Goal: Information Seeking & Learning: Check status

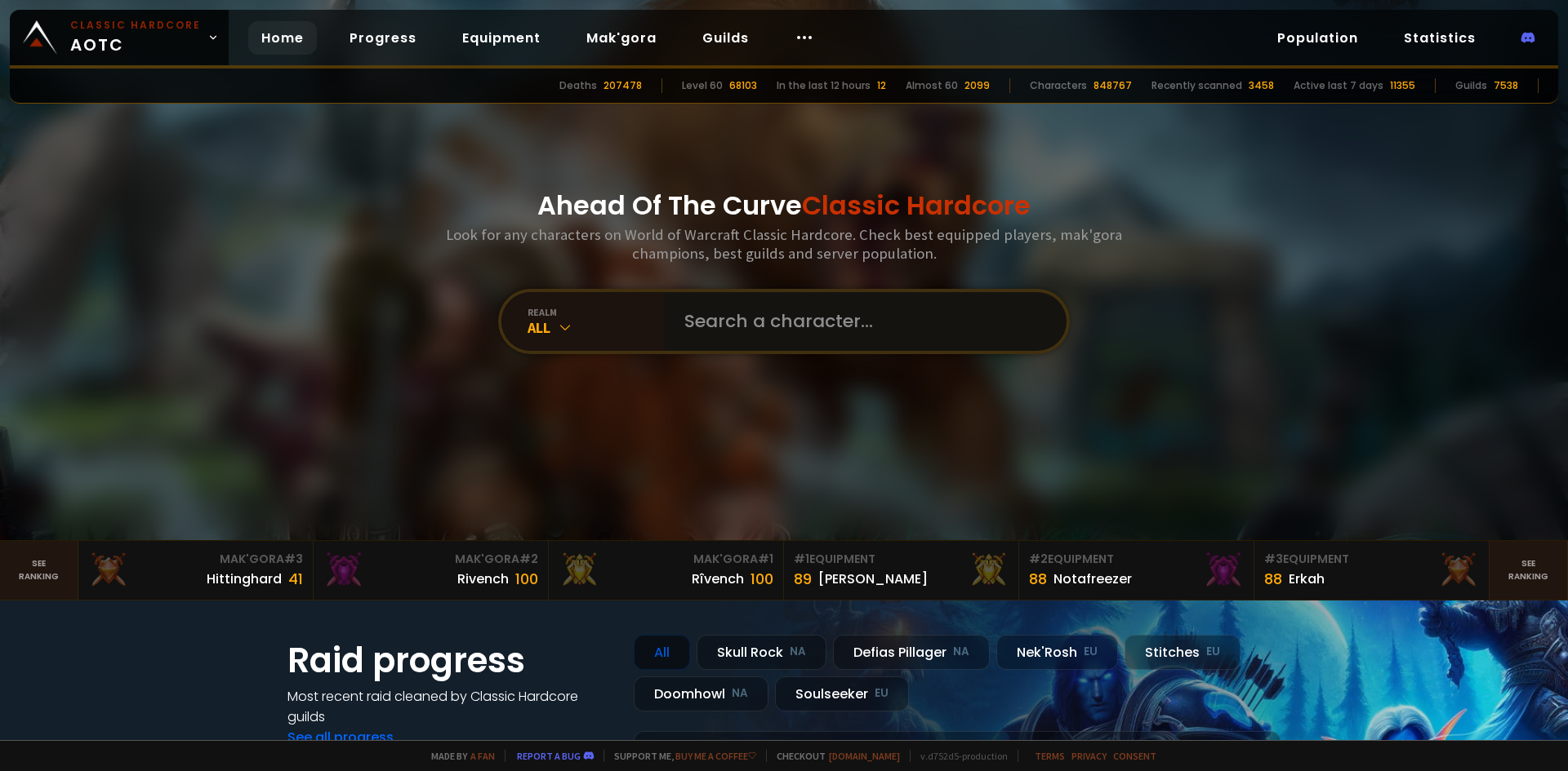
click at [780, 311] on input "text" at bounding box center [860, 322] width 372 height 59
click at [545, 318] on div "All" at bounding box center [596, 328] width 137 height 19
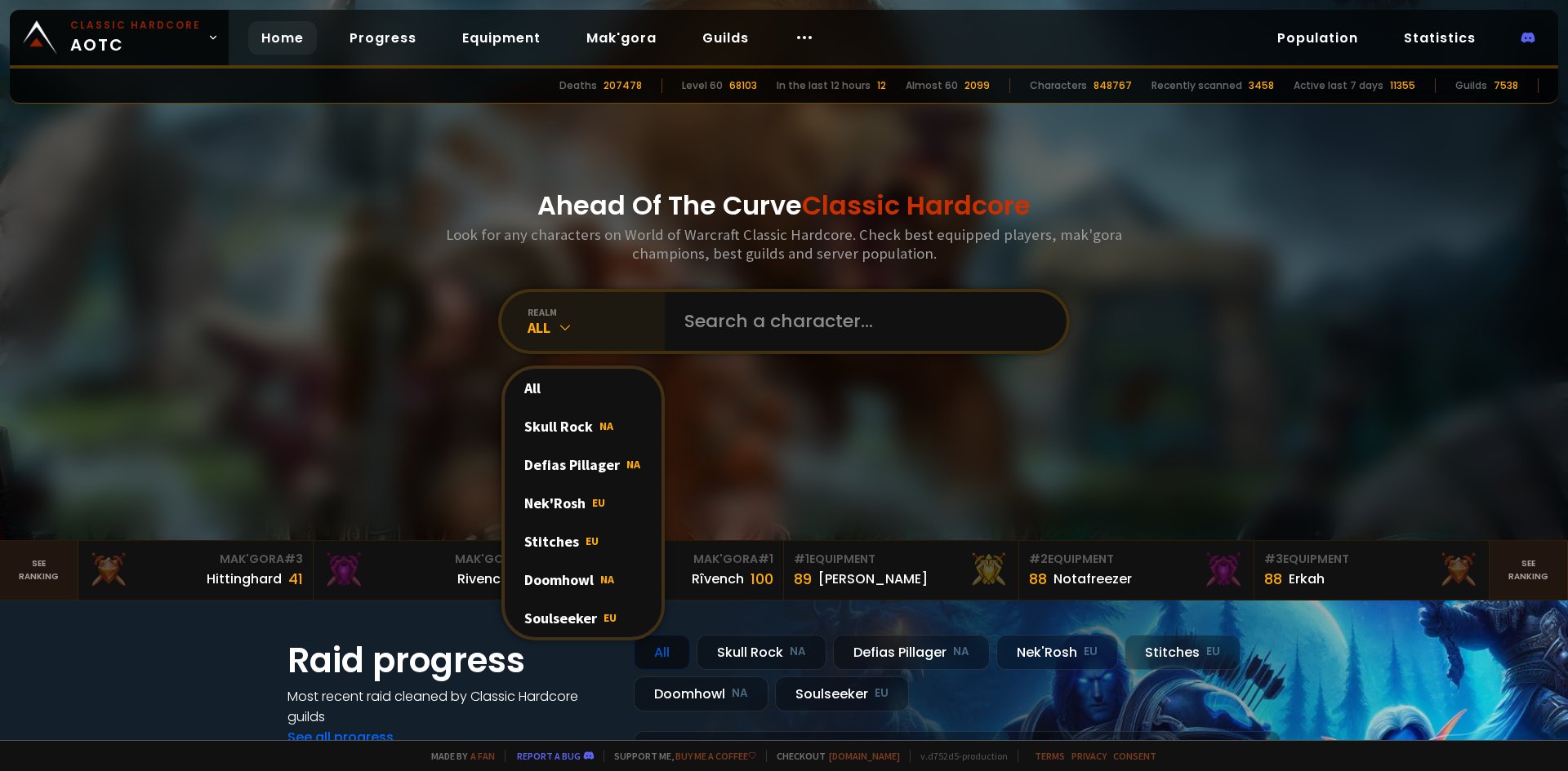
click at [545, 318] on div "All" at bounding box center [596, 328] width 137 height 19
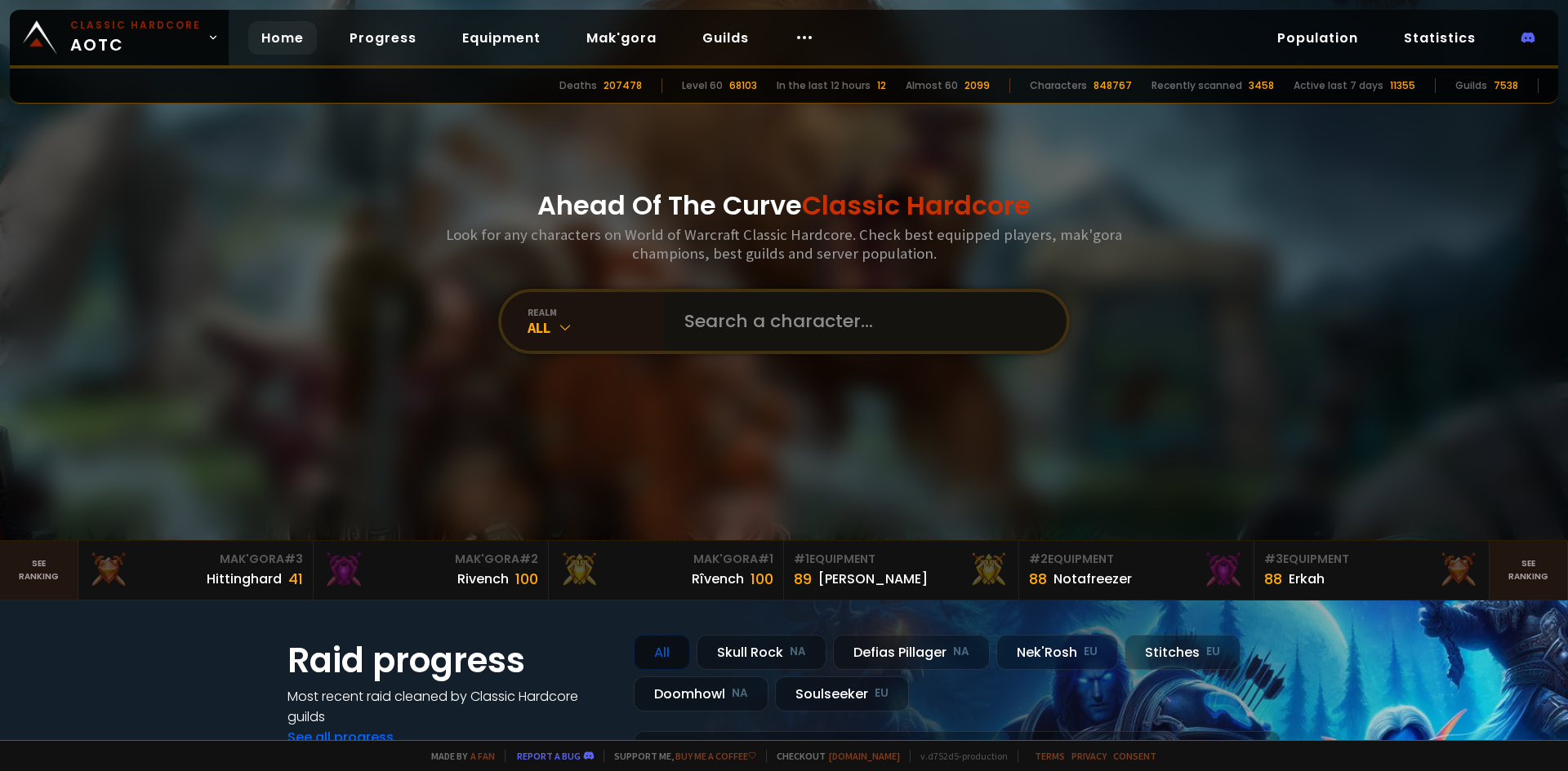
click at [893, 321] on input "text" at bounding box center [860, 322] width 372 height 59
type input "r"
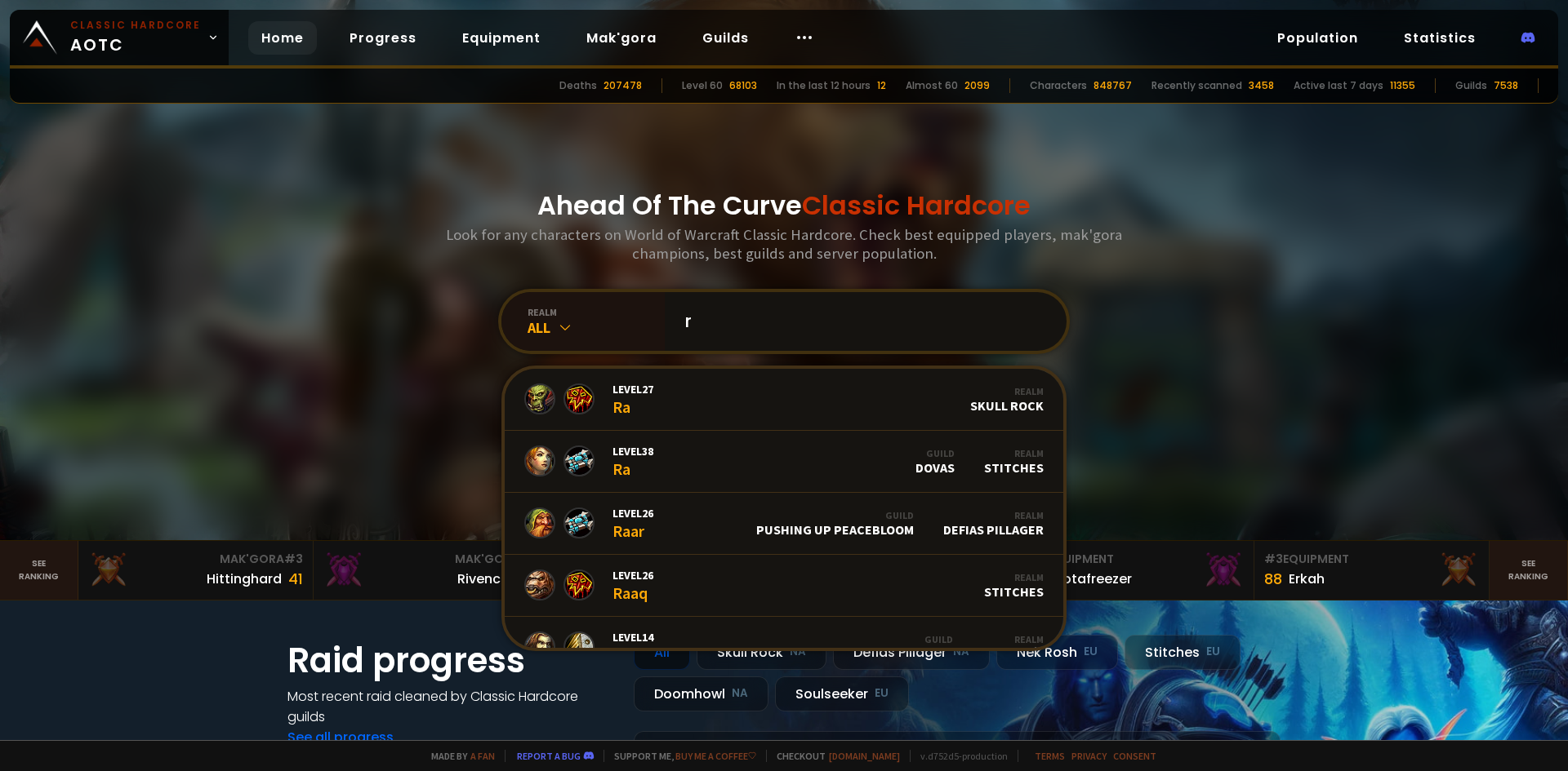
drag, startPoint x: 893, startPoint y: 321, endPoint x: 699, endPoint y: 316, distance: 194.1
click at [700, 317] on input "r" at bounding box center [860, 322] width 372 height 59
click at [698, 316] on input "r" at bounding box center [860, 322] width 372 height 59
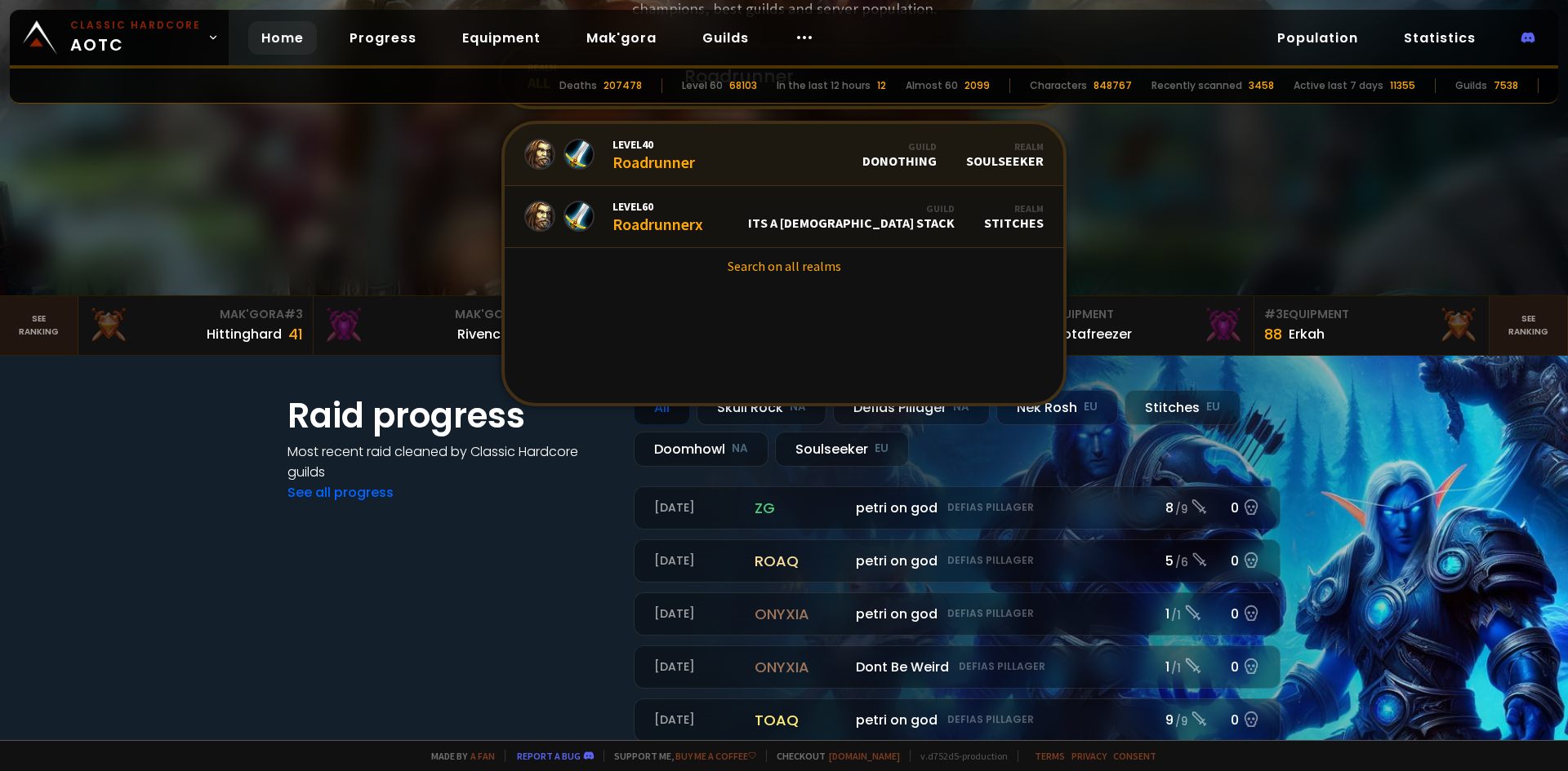
scroll to position [82, 0]
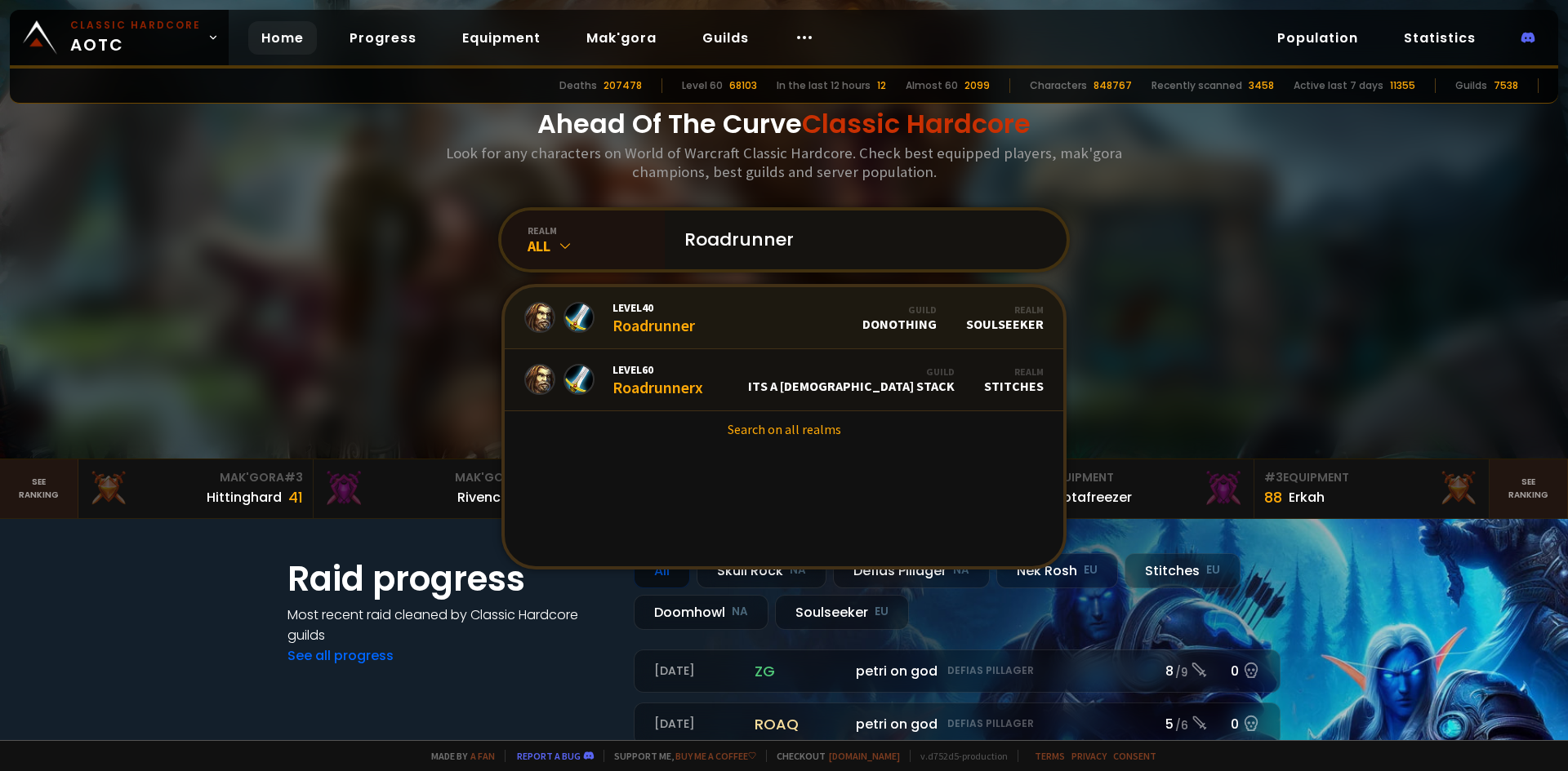
type input "Roadrunner"
click at [712, 310] on link "Level 40 Roadrunner Guild Donothing Realm Soulseeker" at bounding box center [784, 318] width 559 height 62
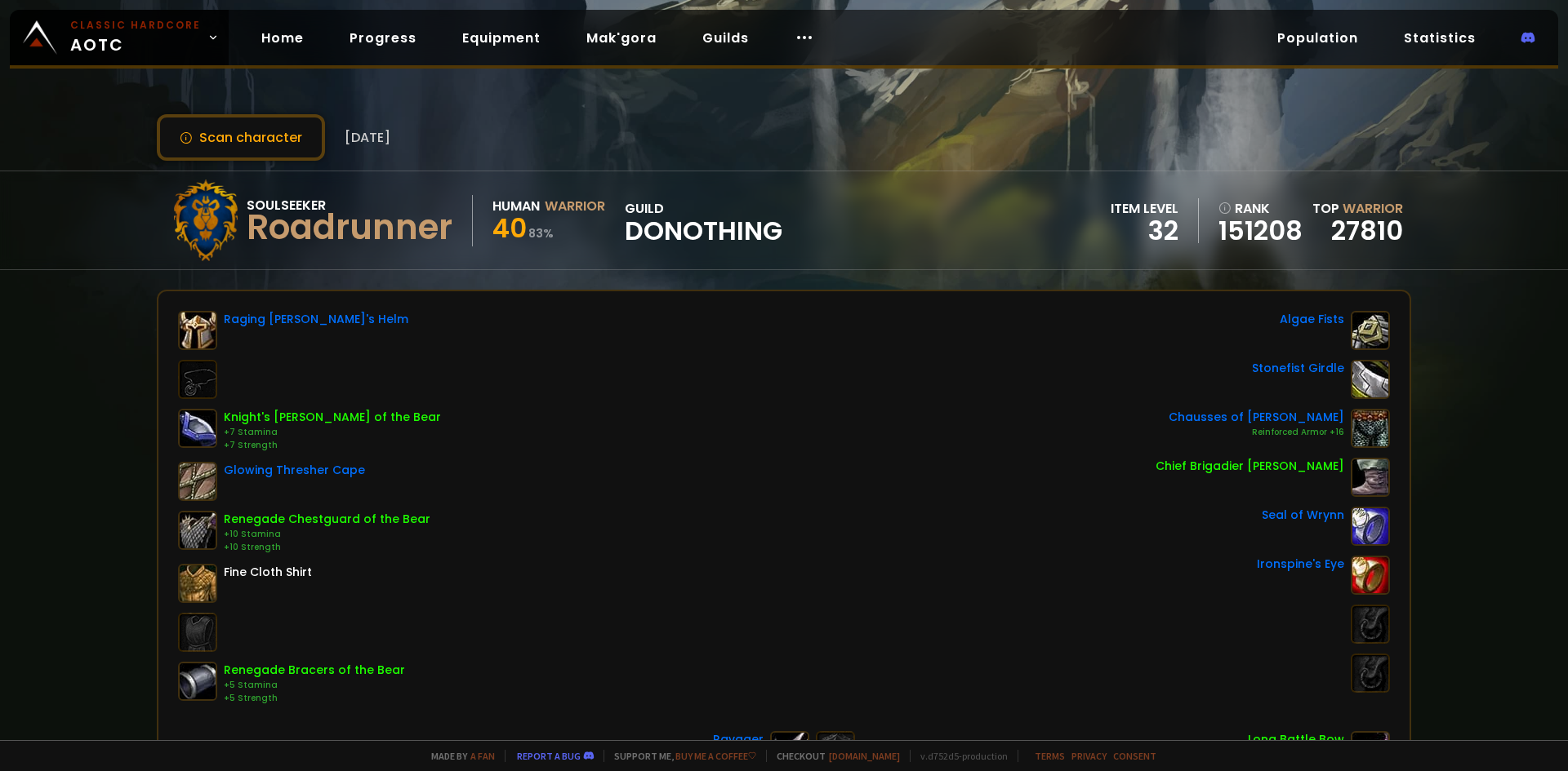
click at [384, 145] on span "[DATE]" at bounding box center [367, 138] width 46 height 21
click at [256, 131] on button "Scan character" at bounding box center [241, 138] width 168 height 47
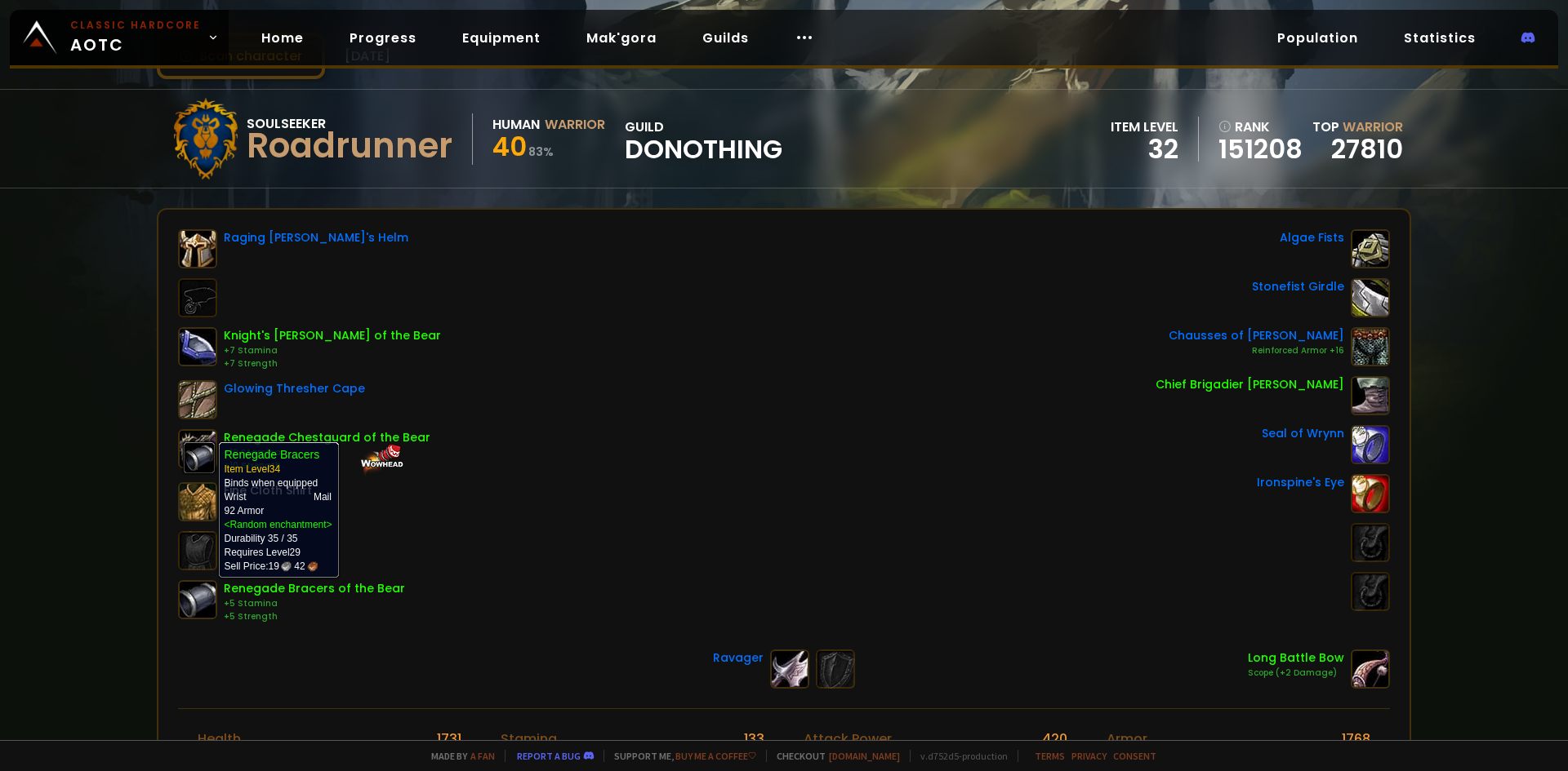
scroll to position [453, 0]
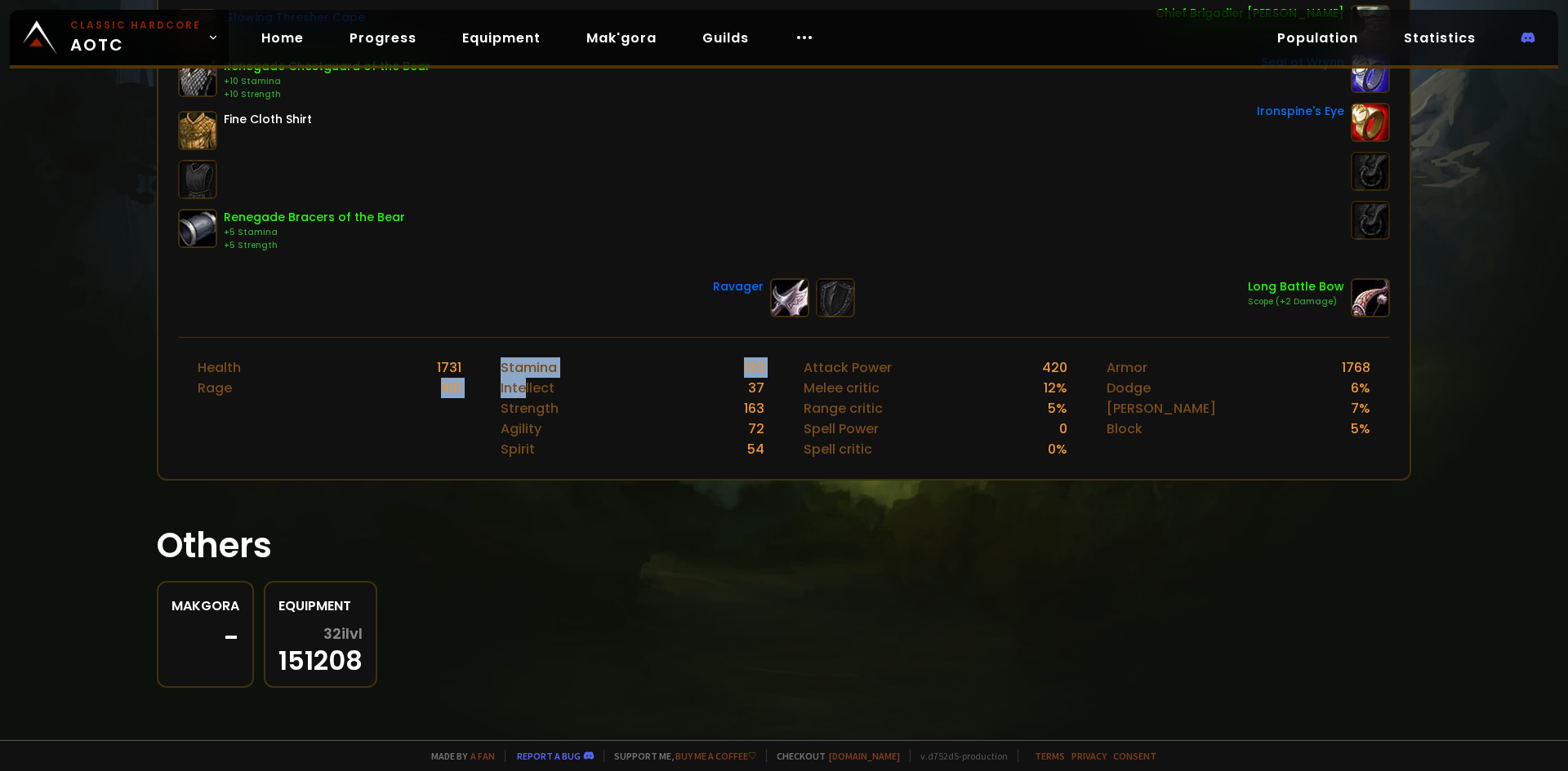
drag, startPoint x: 381, startPoint y: 383, endPoint x: 522, endPoint y: 380, distance: 141.0
click at [522, 380] on div "Health 1731 Rage 100 Stamina 133 Intellect 37 Strength 163 Agility 72 Spirit 54…" at bounding box center [784, 408] width 1211 height 142
click at [702, 462] on div "Stamina 133 Intellect 37 Strength 163 Agility 72 Spirit 54" at bounding box center [632, 408] width 303 height 141
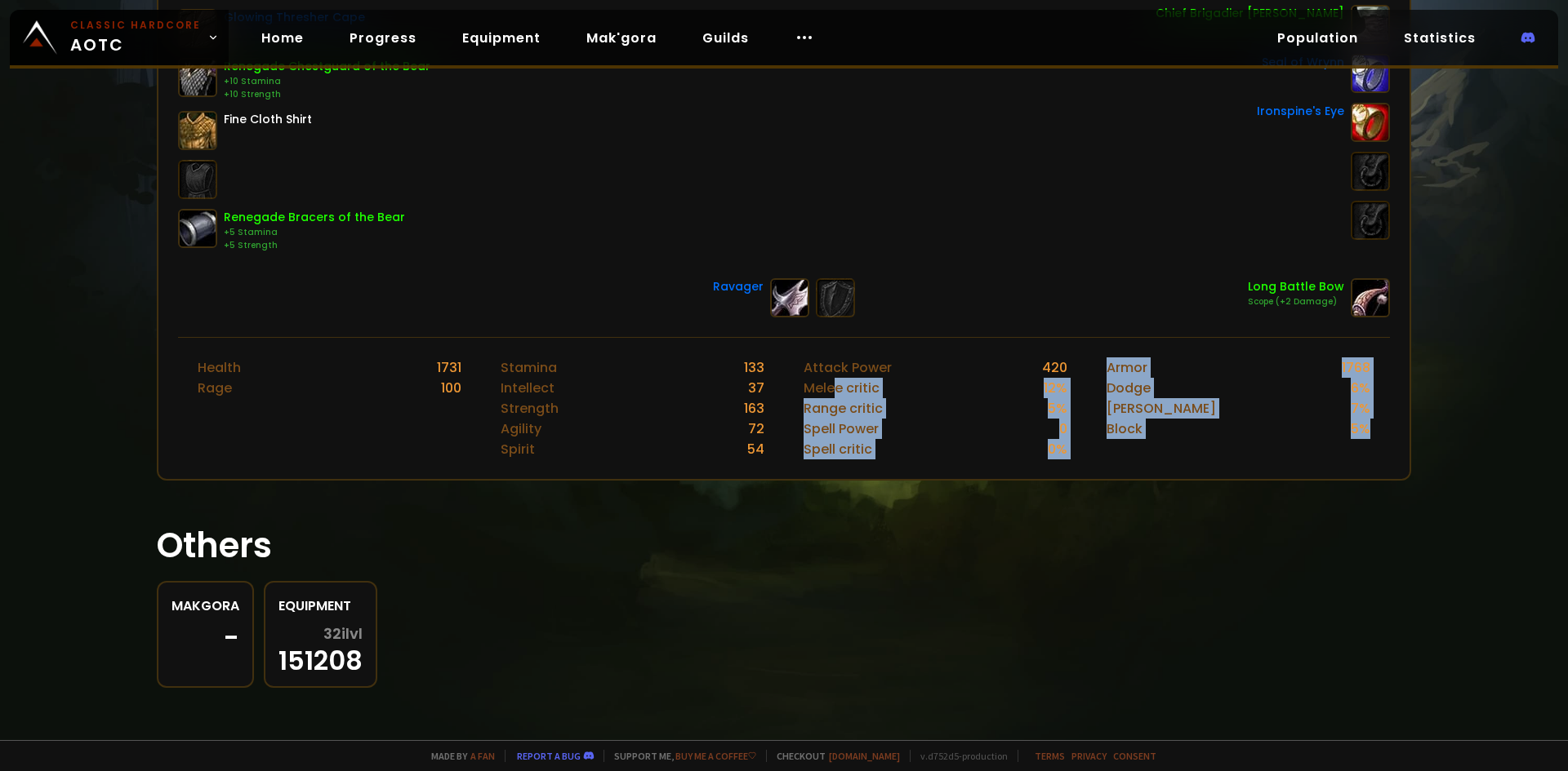
drag, startPoint x: 1360, startPoint y: 448, endPoint x: 824, endPoint y: 391, distance: 539.0
click at [824, 391] on div "Health 1731 Rage 100 Stamina 133 Intellect 37 Strength 163 Agility 72 Spirit 54…" at bounding box center [784, 408] width 1211 height 142
click at [993, 476] on div "Attack Power 420 Melee critic 12 % Range critic 5 % Spell Power 0 Spell critic …" at bounding box center [935, 408] width 303 height 141
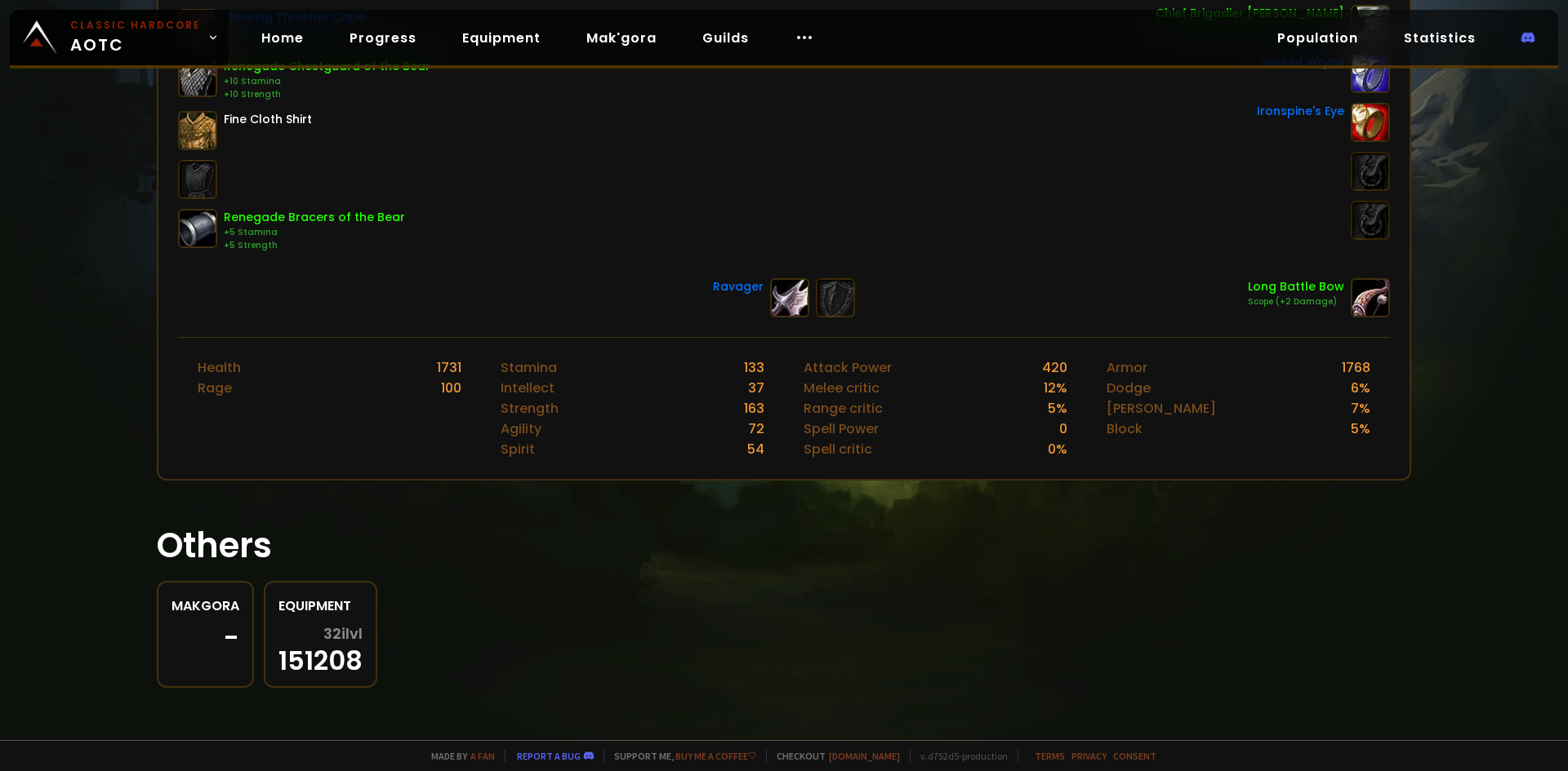
click at [935, 533] on h1 "Others" at bounding box center [784, 545] width 1254 height 51
